Goal: Task Accomplishment & Management: Use online tool/utility

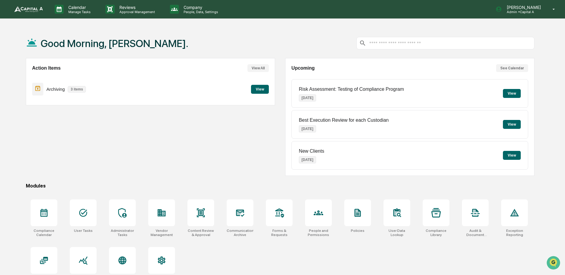
click at [259, 89] on button "View" at bounding box center [260, 89] width 18 height 9
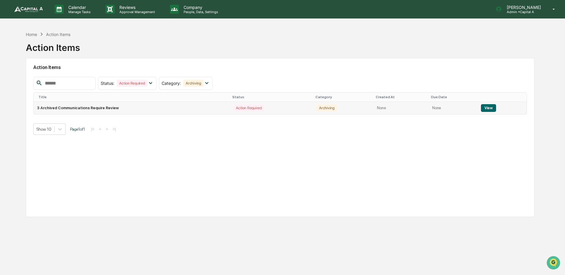
click at [482, 107] on button "View" at bounding box center [488, 108] width 15 height 8
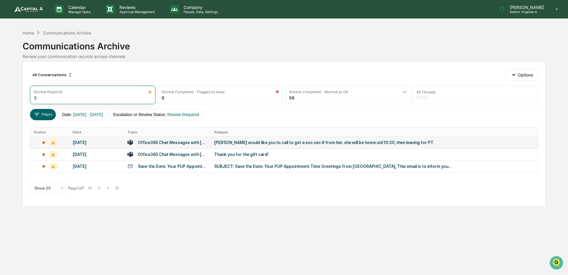
click at [253, 143] on div "[PERSON_NAME] would like you to call to get a soc sec # from her. she will be h…" at bounding box center [333, 142] width 238 height 5
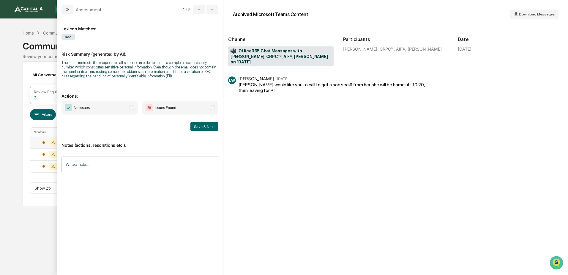
click at [130, 108] on span "modal" at bounding box center [131, 107] width 5 height 5
click at [219, 130] on div "Lexicon Matches: sec Risk Summary (generated by AI): The email instructs the re…" at bounding box center [140, 144] width 166 height 260
click at [215, 128] on button "Save & Next" at bounding box center [204, 127] width 28 height 10
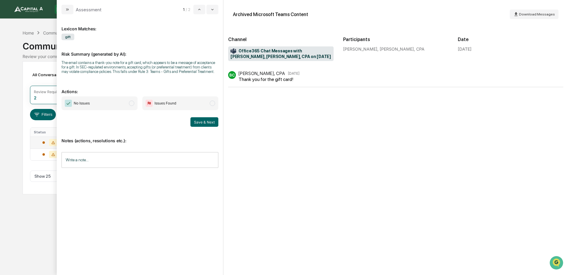
click at [134, 101] on span "modal" at bounding box center [131, 102] width 5 height 5
click at [211, 123] on button "Save & Next" at bounding box center [204, 122] width 28 height 10
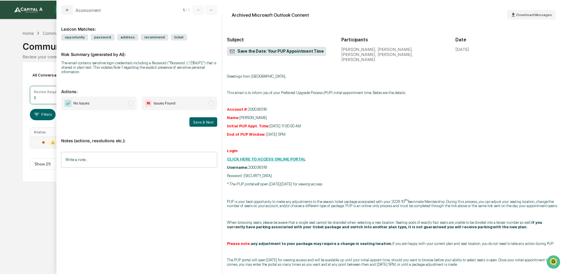
scroll to position [30, 0]
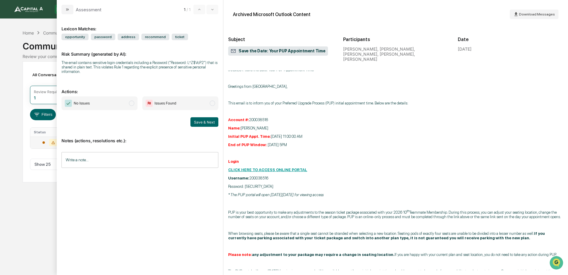
click at [134, 105] on span "No Issues" at bounding box center [100, 103] width 76 height 14
click at [199, 119] on button "Save & Next" at bounding box center [204, 122] width 28 height 10
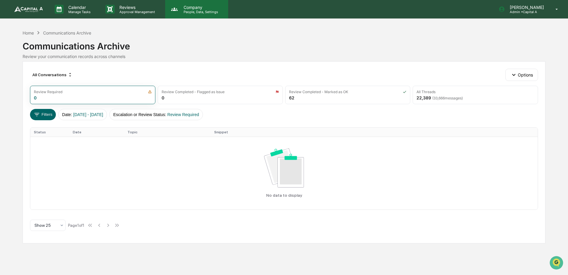
click at [191, 8] on p "Company" at bounding box center [200, 7] width 42 height 5
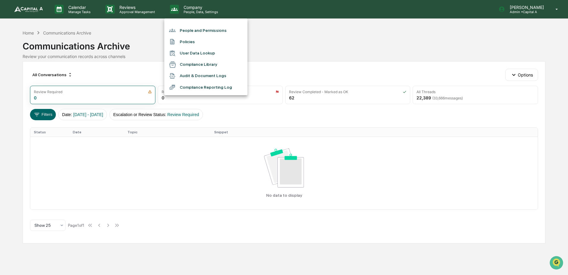
click at [88, 12] on div at bounding box center [284, 137] width 568 height 275
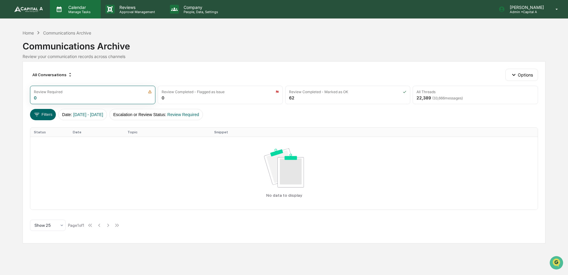
click at [80, 10] on p "Manage Tasks" at bounding box center [79, 12] width 30 height 4
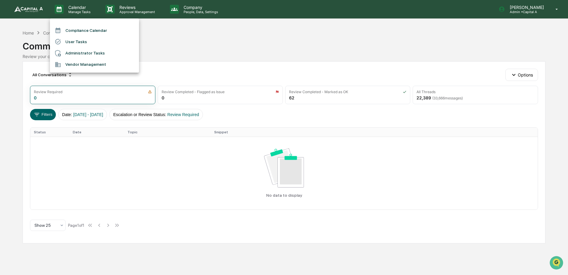
click at [29, 4] on div at bounding box center [284, 137] width 568 height 275
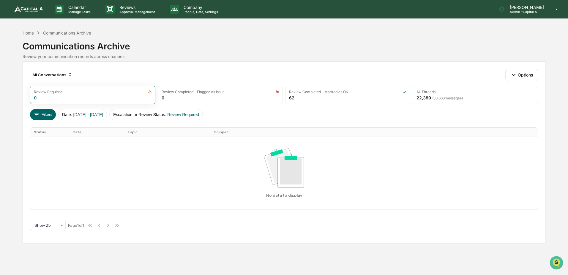
click at [27, 9] on img at bounding box center [28, 9] width 29 height 6
